Goal: Communication & Community: Connect with others

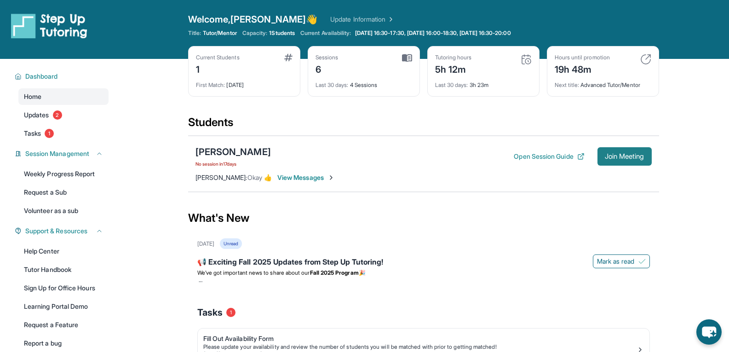
click at [608, 157] on span "Join Meeting" at bounding box center [625, 157] width 40 height 6
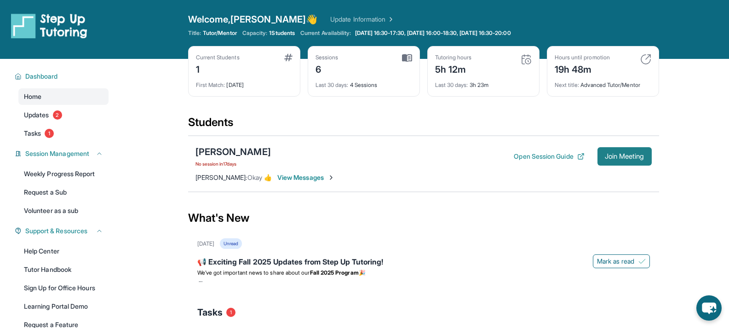
click at [626, 156] on span "Join Meeting" at bounding box center [625, 157] width 40 height 6
click at [294, 174] on span "View Messages" at bounding box center [307, 177] width 58 height 9
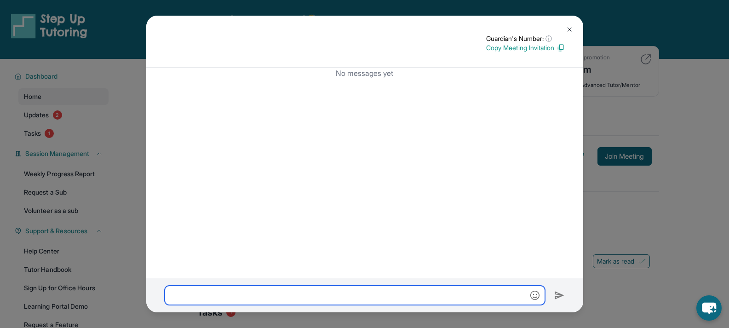
click at [276, 297] on input "text" at bounding box center [355, 295] width 381 height 19
type input "**********"
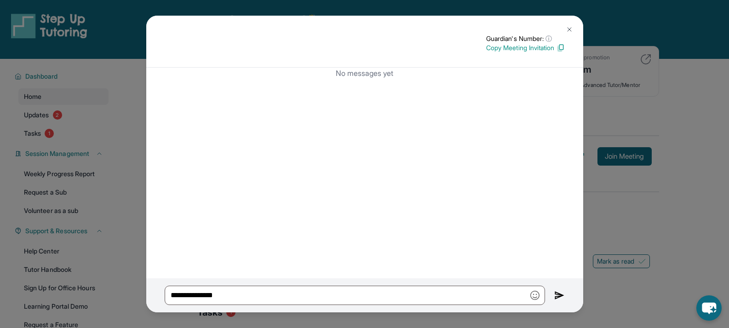
click at [555, 296] on img at bounding box center [560, 295] width 11 height 11
click at [570, 26] on img at bounding box center [569, 29] width 7 height 7
